Goal: Task Accomplishment & Management: Use online tool/utility

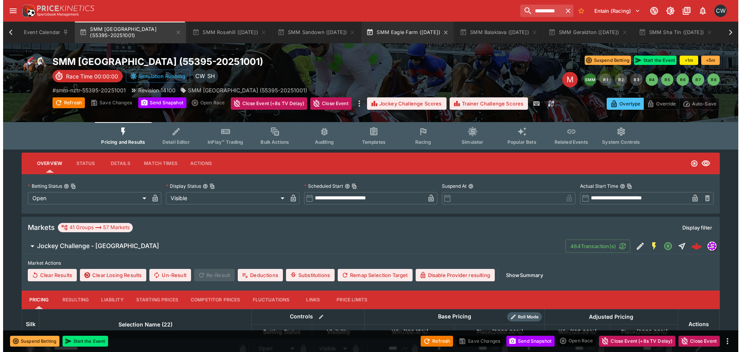
scroll to position [0, 2]
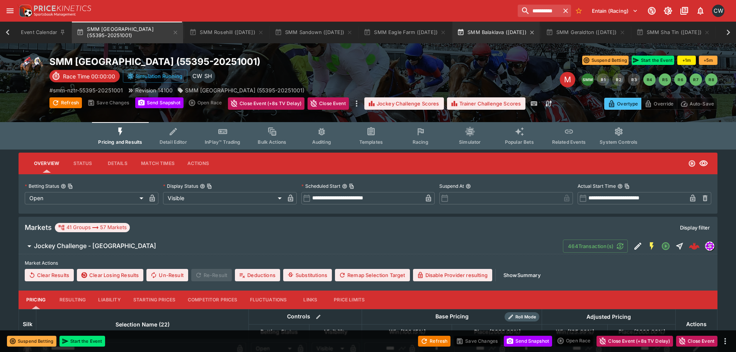
click at [489, 35] on button "SMM Balaklava ([DATE])" at bounding box center [495, 33] width 87 height 22
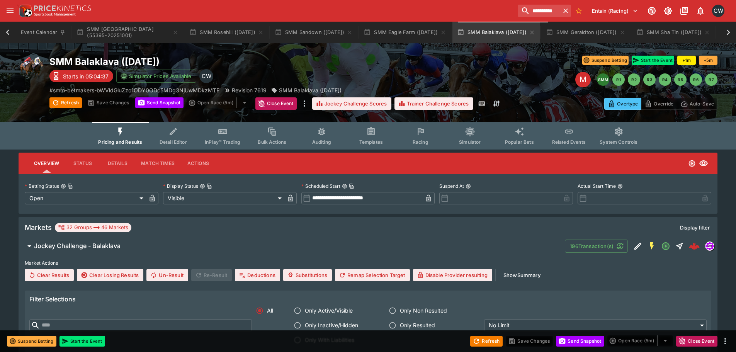
click at [579, 77] on div "M" at bounding box center [582, 79] width 15 height 15
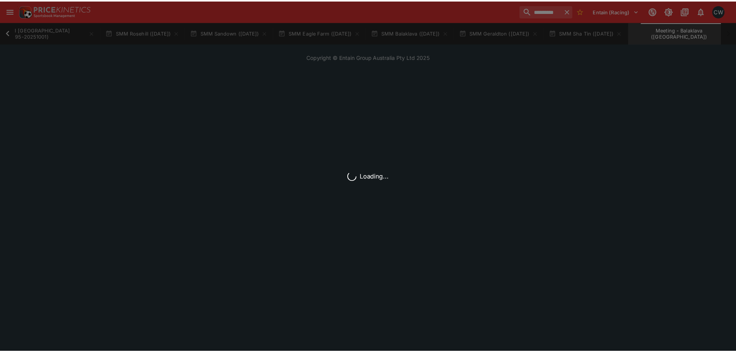
scroll to position [0, 83]
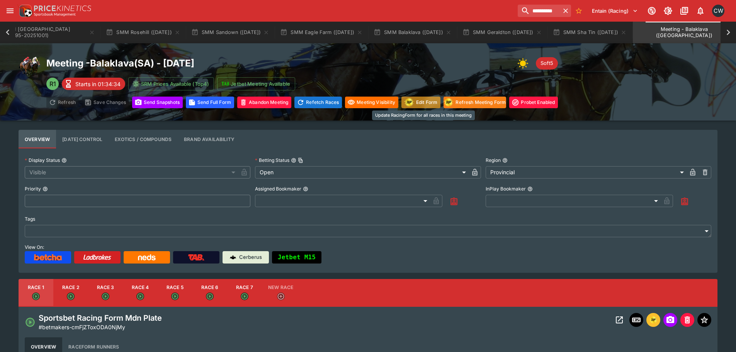
click at [427, 104] on button "Edit Form" at bounding box center [420, 103] width 39 height 12
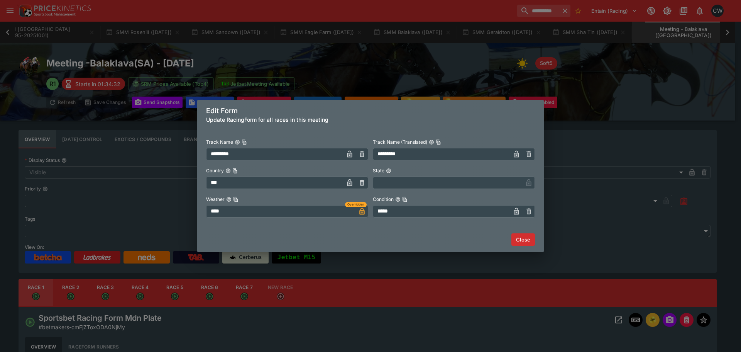
click at [536, 212] on div "Track Name ********* ​ Track Name (Translated) ********* ​ Country *** ​ State …" at bounding box center [371, 178] width 348 height 97
click at [528, 212] on icon "button" at bounding box center [529, 211] width 3 height 3
click at [466, 214] on input "text" at bounding box center [448, 211] width 150 height 12
type input "*****"
click at [525, 239] on button "Close" at bounding box center [524, 239] width 24 height 12
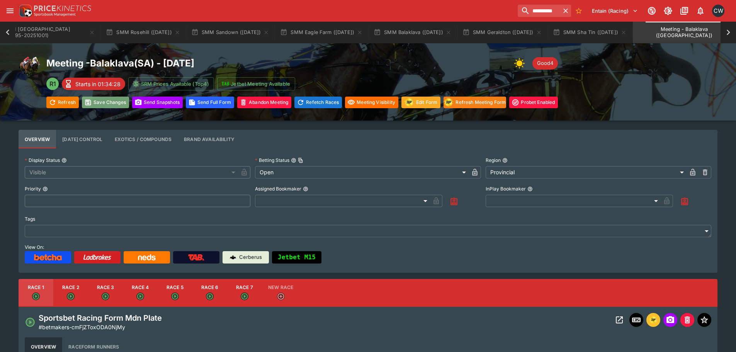
click at [102, 103] on button "Save Changes" at bounding box center [105, 103] width 47 height 12
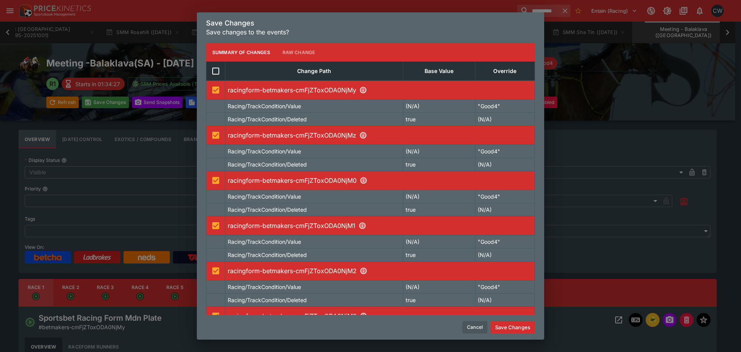
click at [523, 327] on button "Save Changes" at bounding box center [513, 327] width 44 height 12
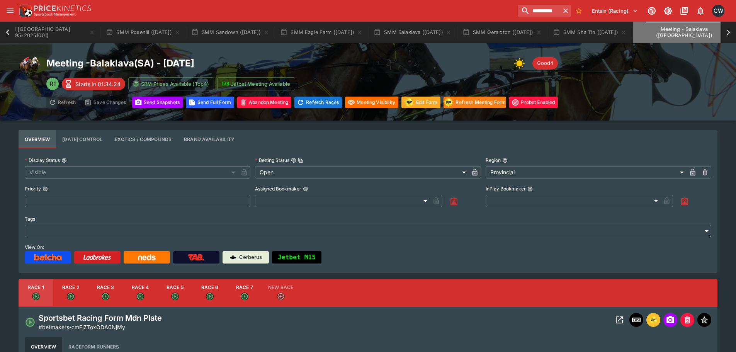
click at [733, 32] on icon "Meeting - Balaklava (AUS)" at bounding box center [736, 32] width 6 height 6
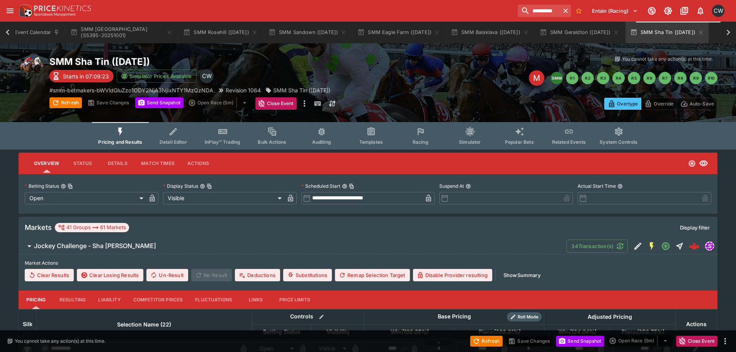
scroll to position [0, 7]
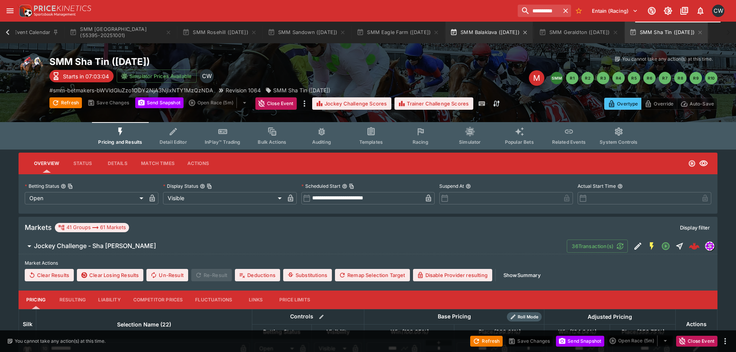
click at [479, 37] on button "SMM Balaklava ([DATE])" at bounding box center [488, 33] width 87 height 22
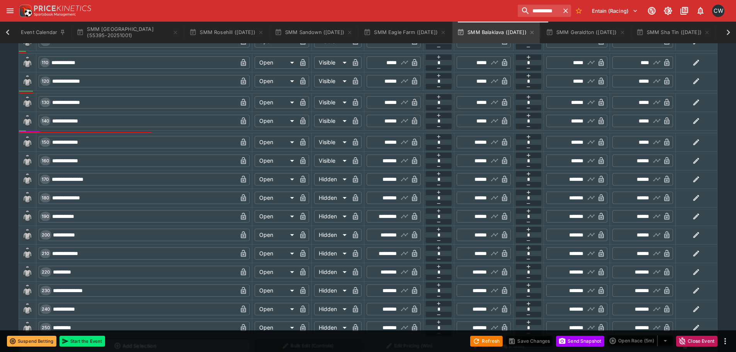
scroll to position [579, 0]
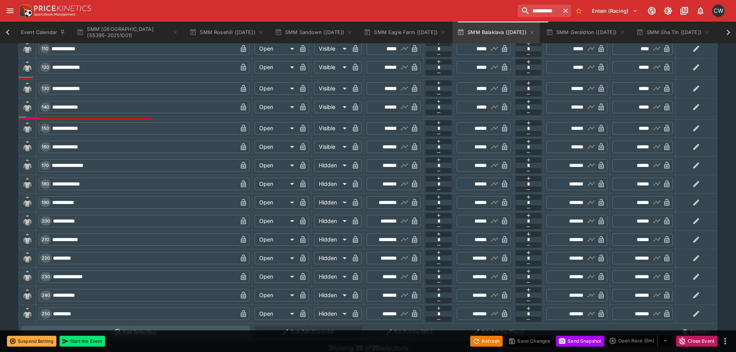
click at [108, 275] on input "**********" at bounding box center [144, 276] width 186 height 12
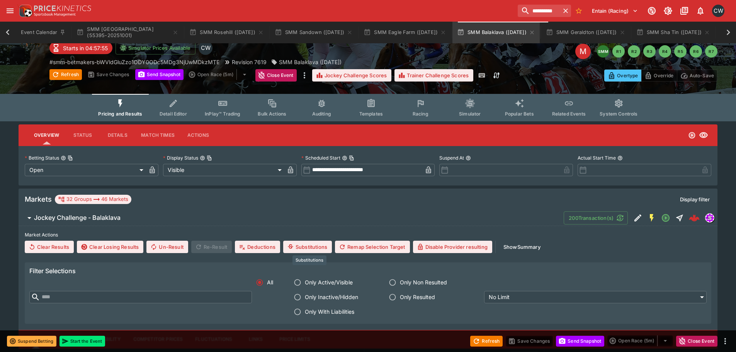
scroll to position [0, 0]
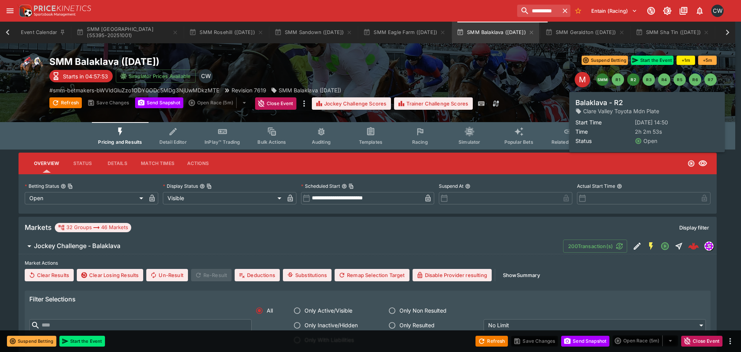
click at [635, 79] on button "R2" at bounding box center [634, 79] width 12 height 12
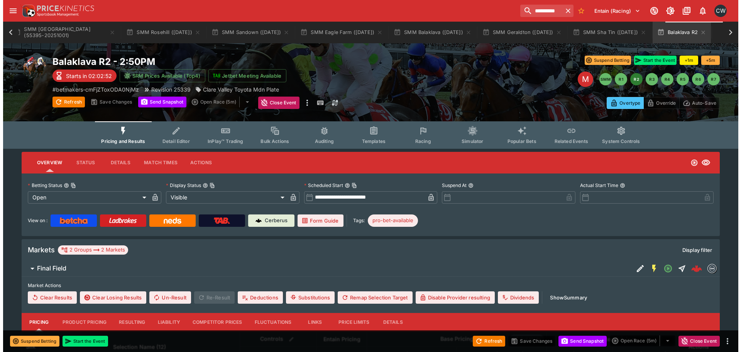
scroll to position [0, 67]
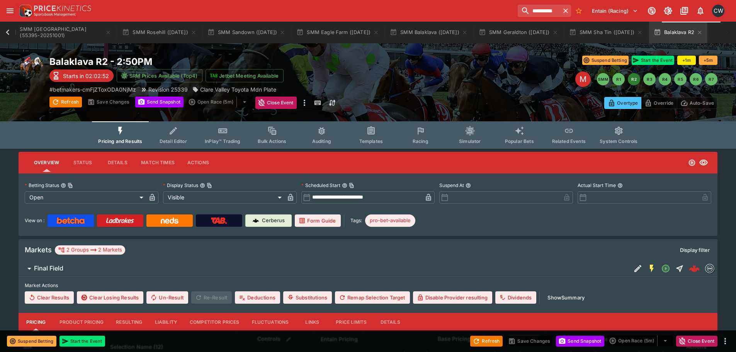
click at [421, 139] on span "Racing" at bounding box center [420, 141] width 16 height 6
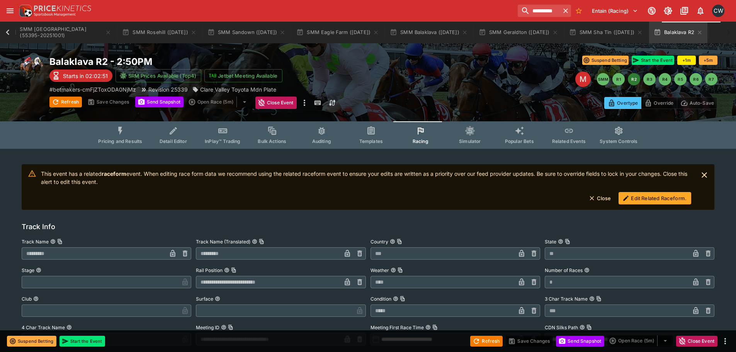
click at [645, 195] on button "Edit Related Raceform." at bounding box center [654, 198] width 73 height 12
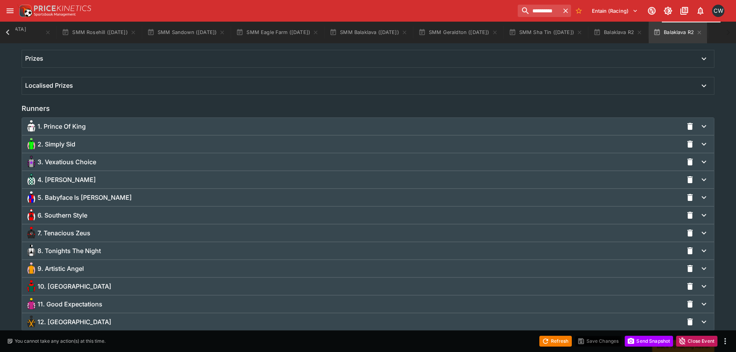
scroll to position [516, 0]
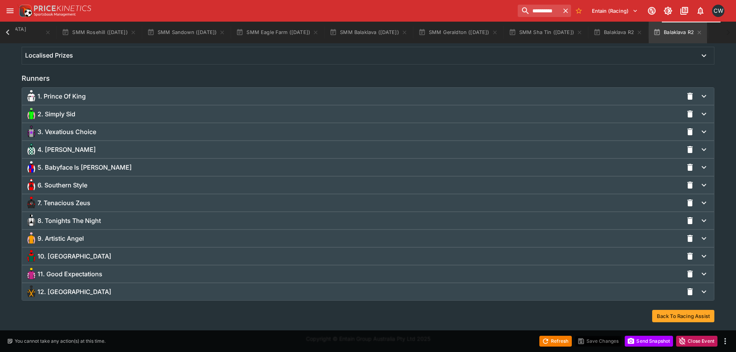
click at [63, 255] on span "10. [GEOGRAPHIC_DATA]" at bounding box center [74, 256] width 74 height 8
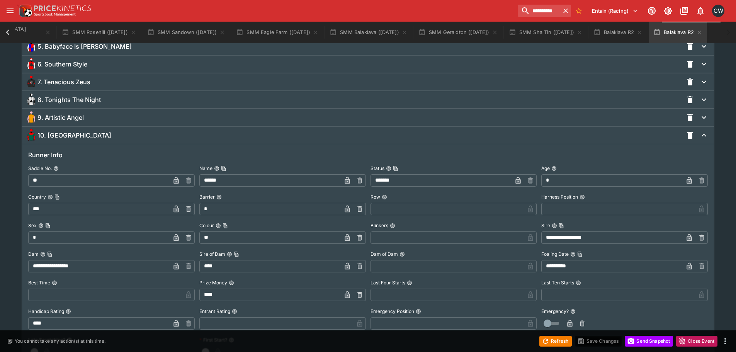
scroll to position [787, 0]
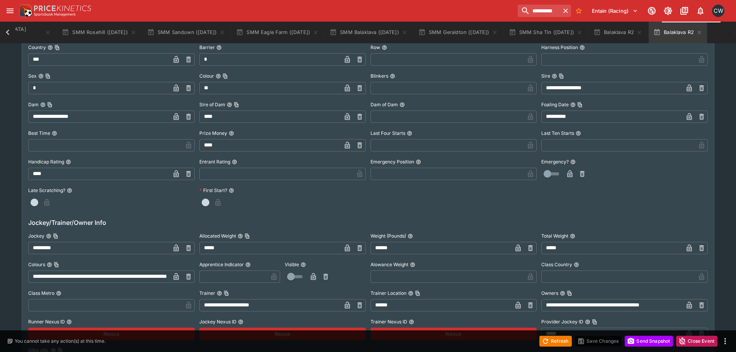
click at [189, 250] on icon "button" at bounding box center [188, 248] width 3 height 3
click at [163, 249] on input "text" at bounding box center [105, 248] width 154 height 12
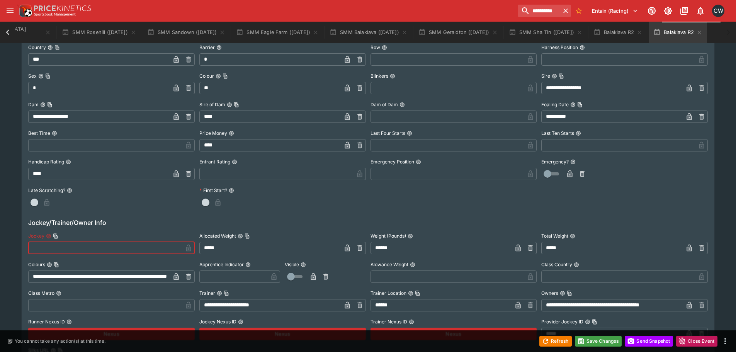
paste input "**********"
type input "**********"
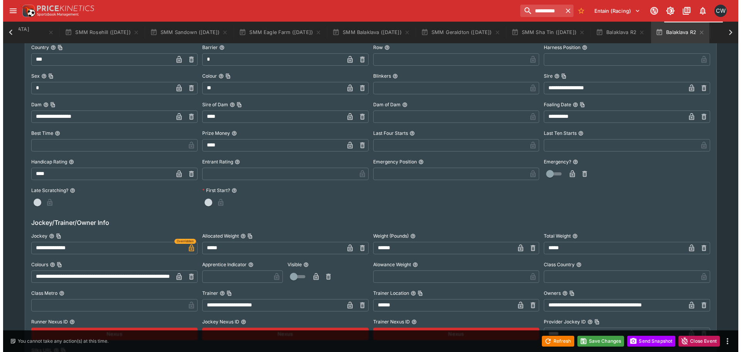
scroll to position [0, 123]
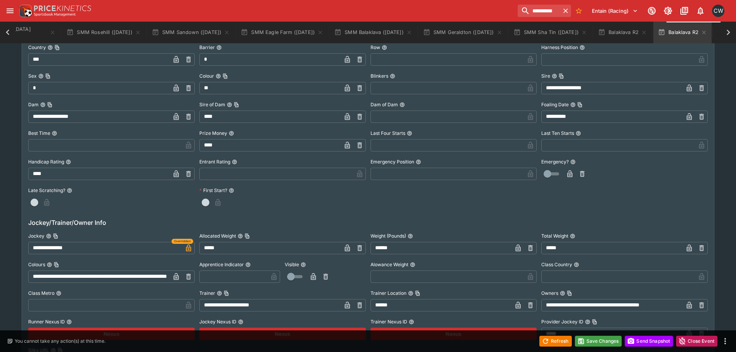
click at [596, 332] on div "Refresh Save Changes Send Snapshot Close Event" at bounding box center [368, 341] width 736 height 22
click at [596, 339] on button "Save Changes" at bounding box center [598, 341] width 47 height 11
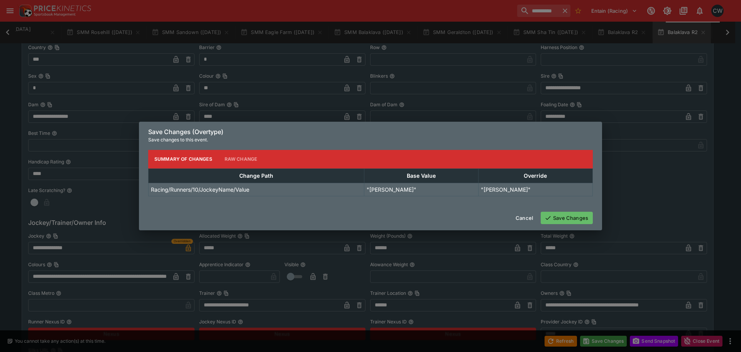
click at [566, 212] on button "Save Changes" at bounding box center [567, 218] width 52 height 12
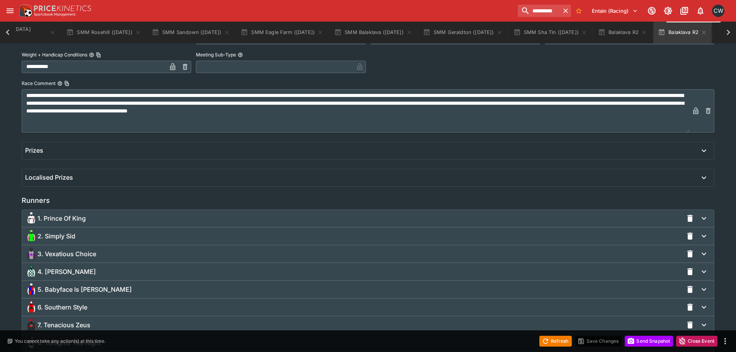
scroll to position [463, 0]
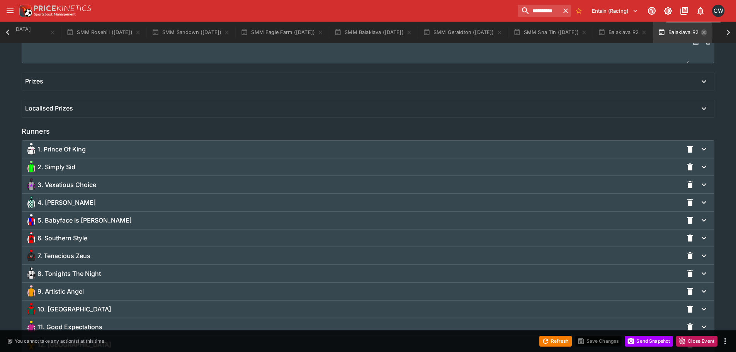
click at [707, 33] on icon "button" at bounding box center [704, 32] width 6 height 6
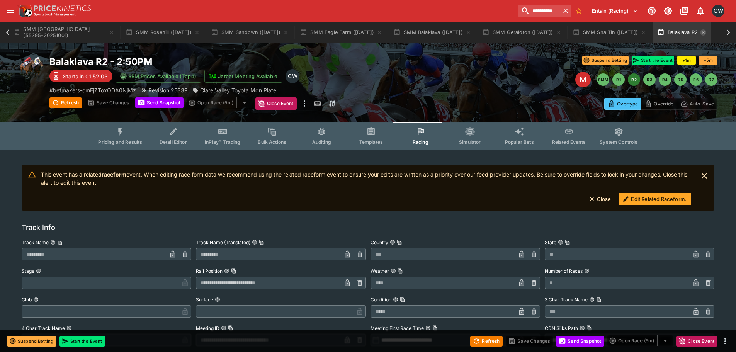
scroll to position [0, 67]
click at [702, 33] on icon "button" at bounding box center [699, 32] width 6 height 6
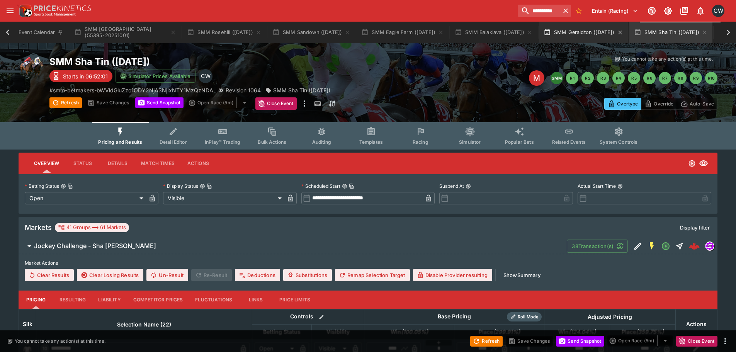
scroll to position [0, 7]
